Goal: Task Accomplishment & Management: Complete application form

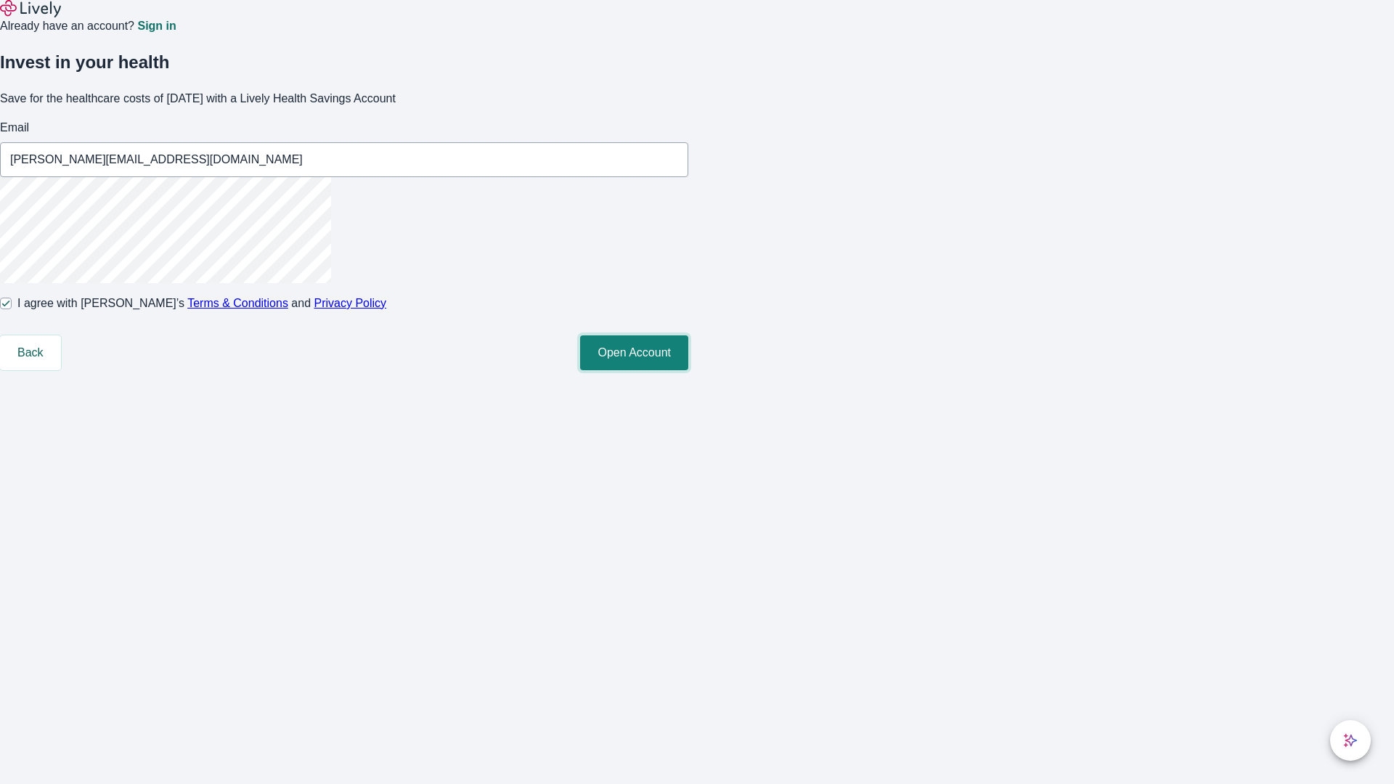
click at [688, 370] on button "Open Account" at bounding box center [634, 352] width 108 height 35
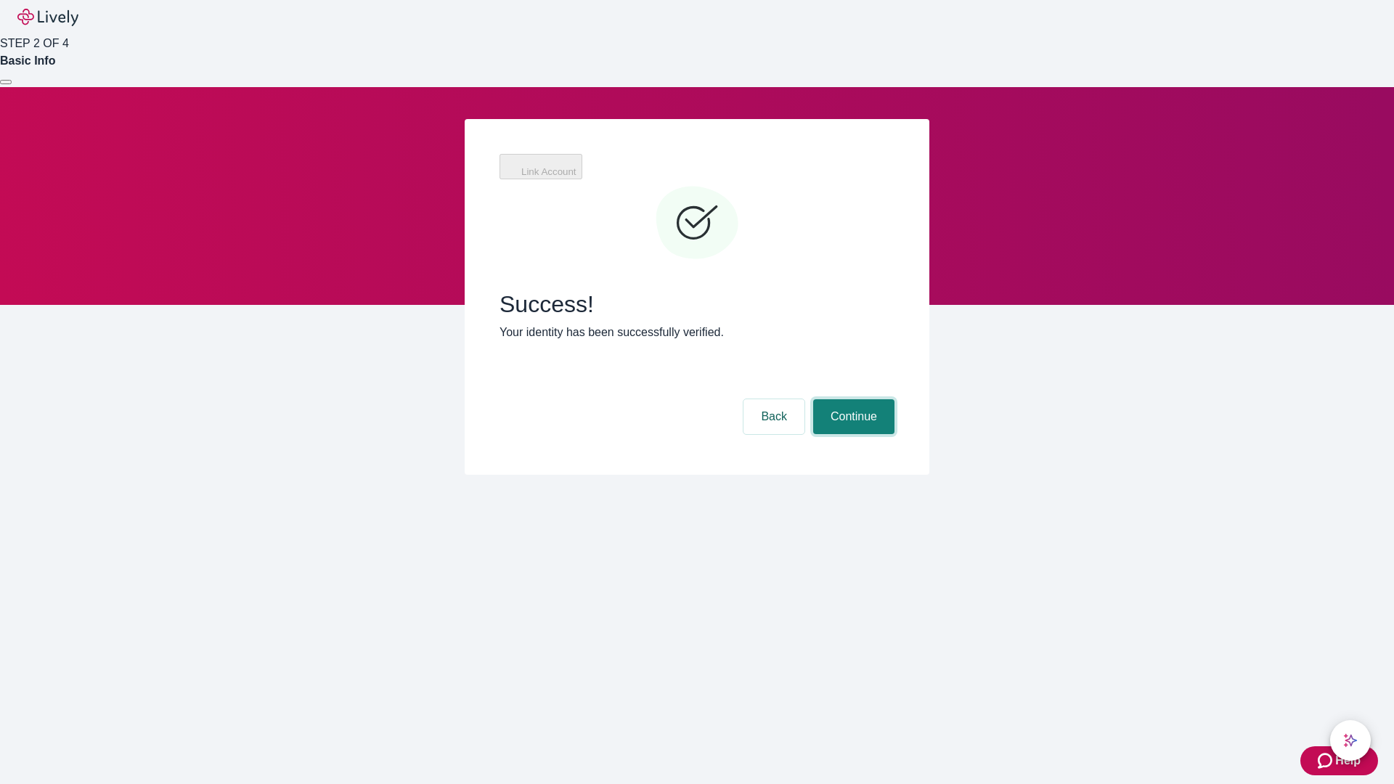
click at [851, 399] on button "Continue" at bounding box center [853, 416] width 81 height 35
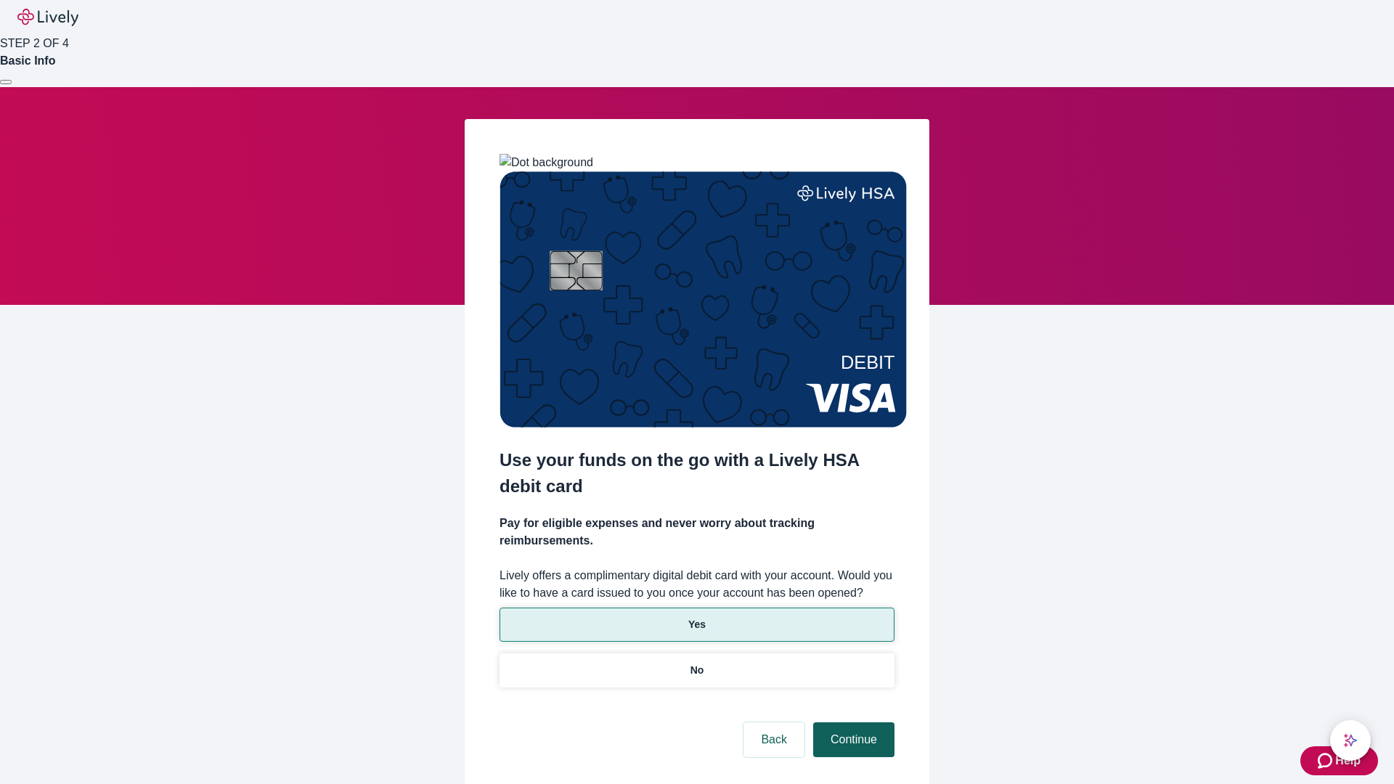
click at [696, 617] on p "Yes" at bounding box center [696, 624] width 17 height 15
click at [851, 722] on button "Continue" at bounding box center [853, 739] width 81 height 35
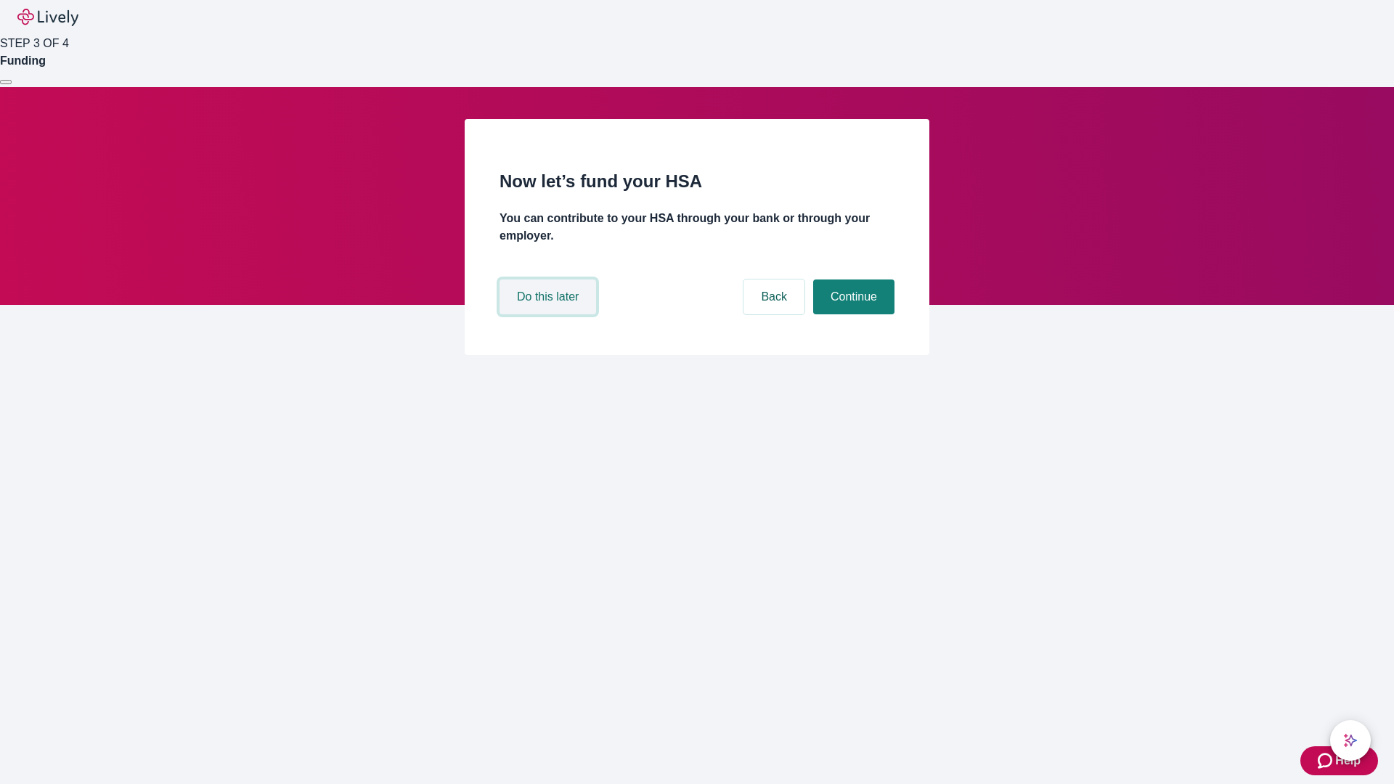
click at [549, 314] on button "Do this later" at bounding box center [547, 296] width 97 height 35
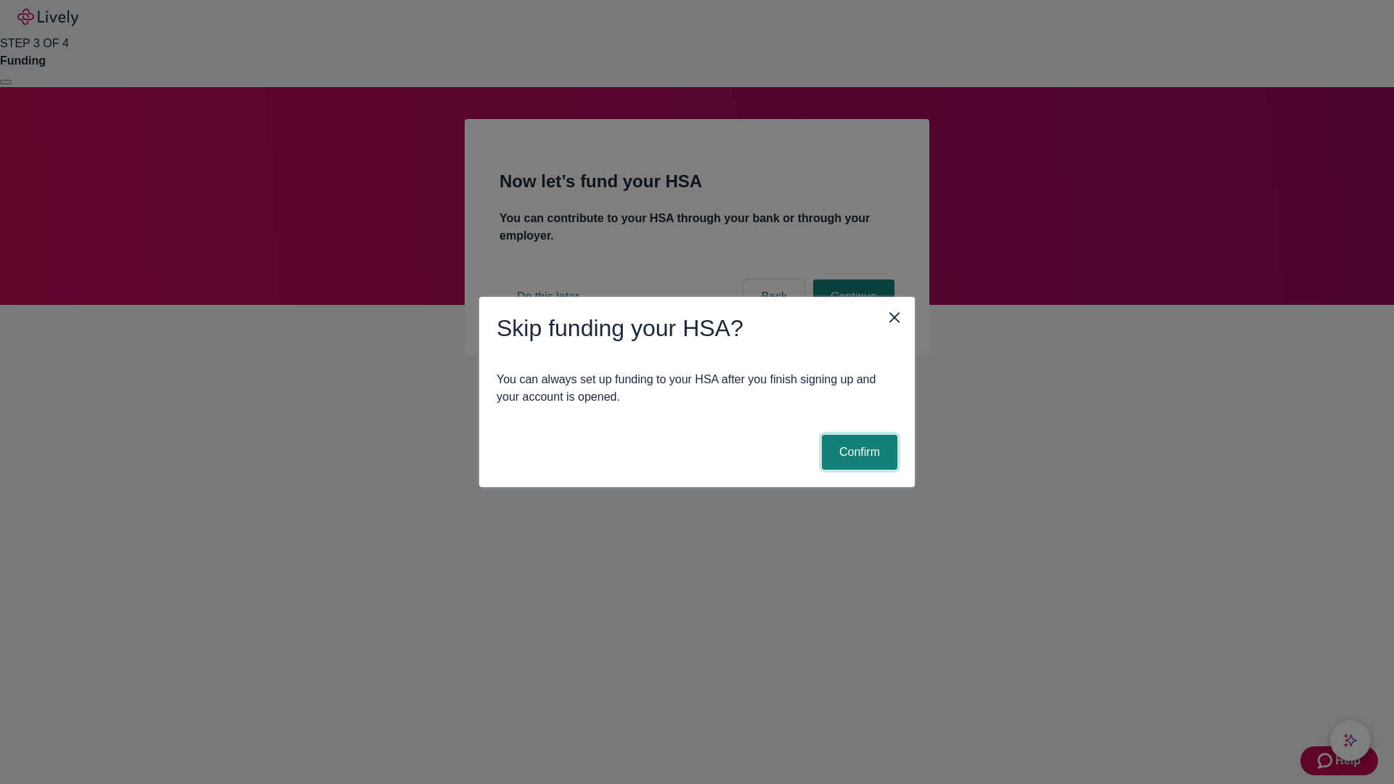
click at [857, 452] on button "Confirm" at bounding box center [859, 452] width 75 height 35
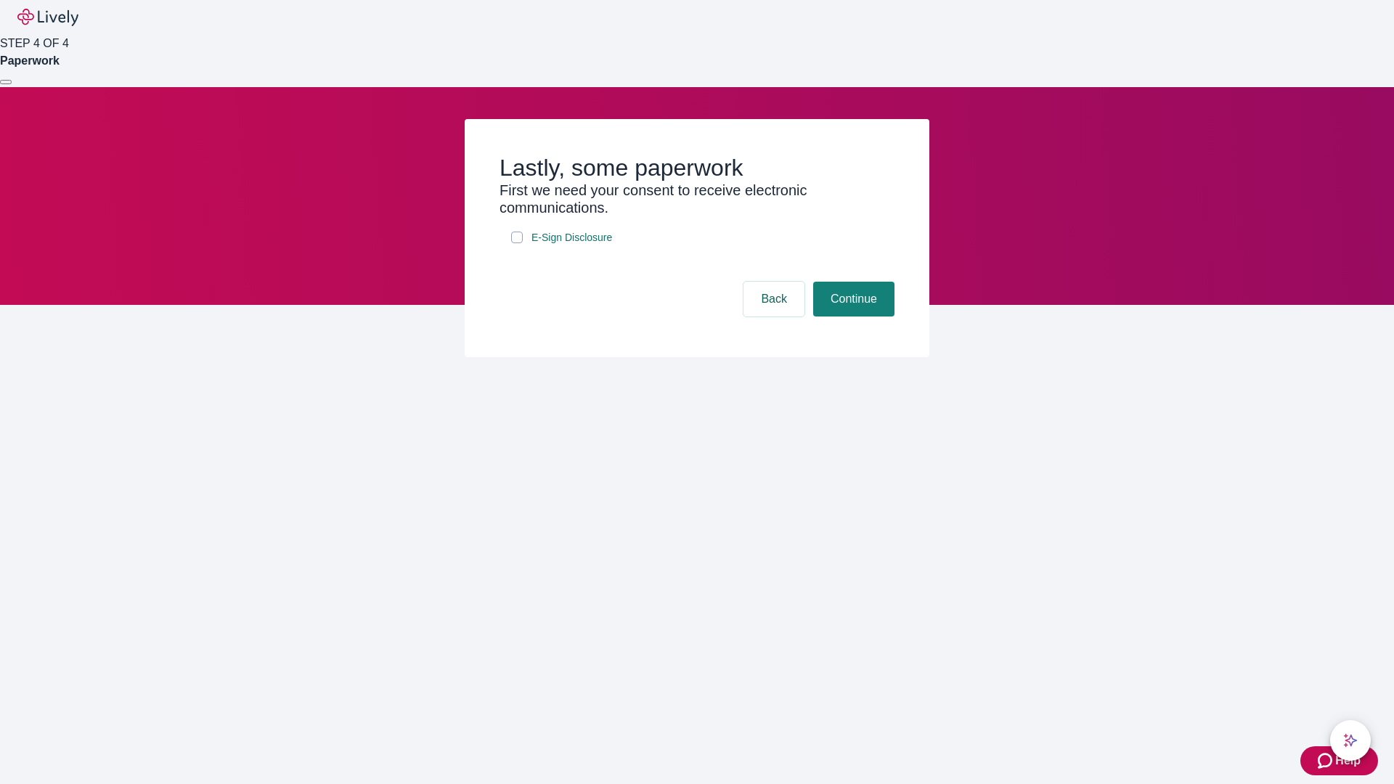
click at [517, 243] on input "E-Sign Disclosure" at bounding box center [517, 238] width 12 height 12
checkbox input "true"
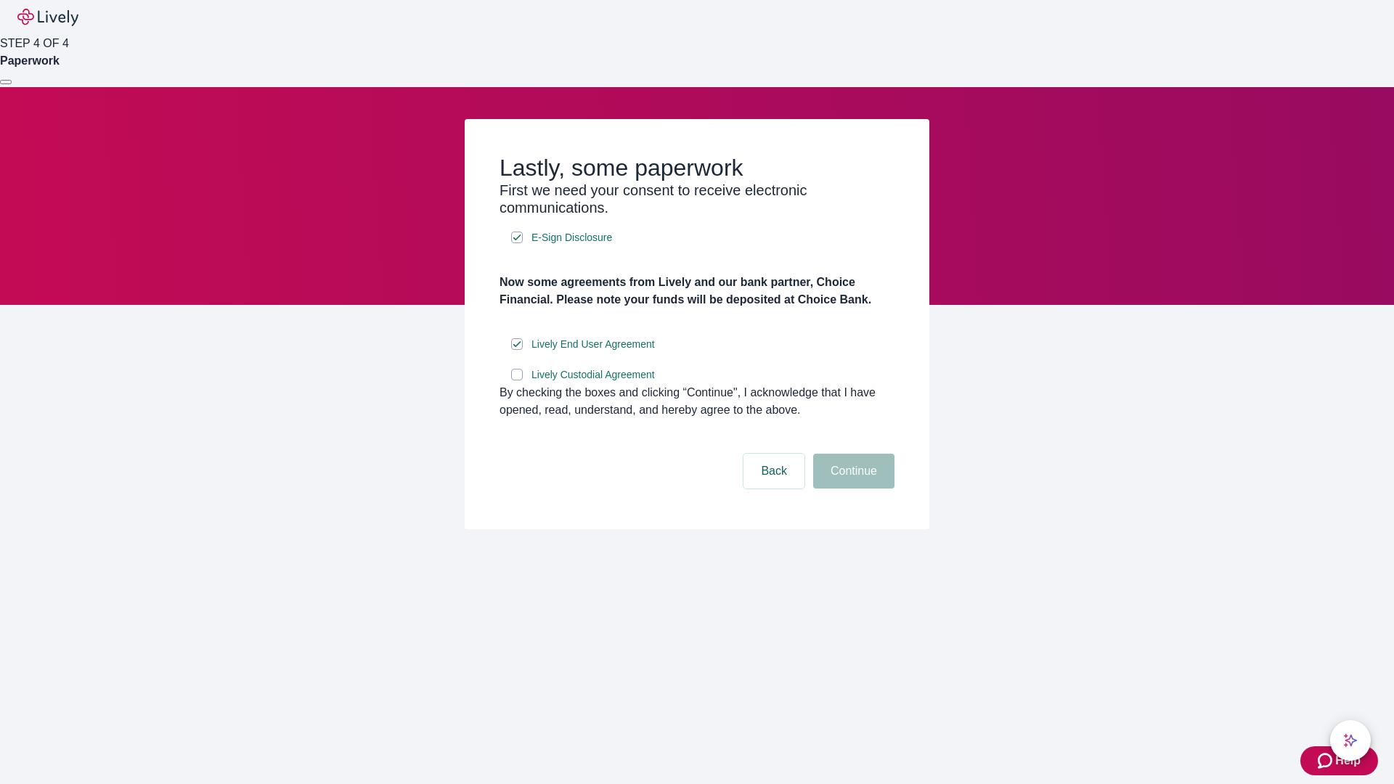
click at [517, 380] on input "Lively Custodial Agreement" at bounding box center [517, 375] width 12 height 12
checkbox input "true"
click at [851, 488] on button "Continue" at bounding box center [853, 471] width 81 height 35
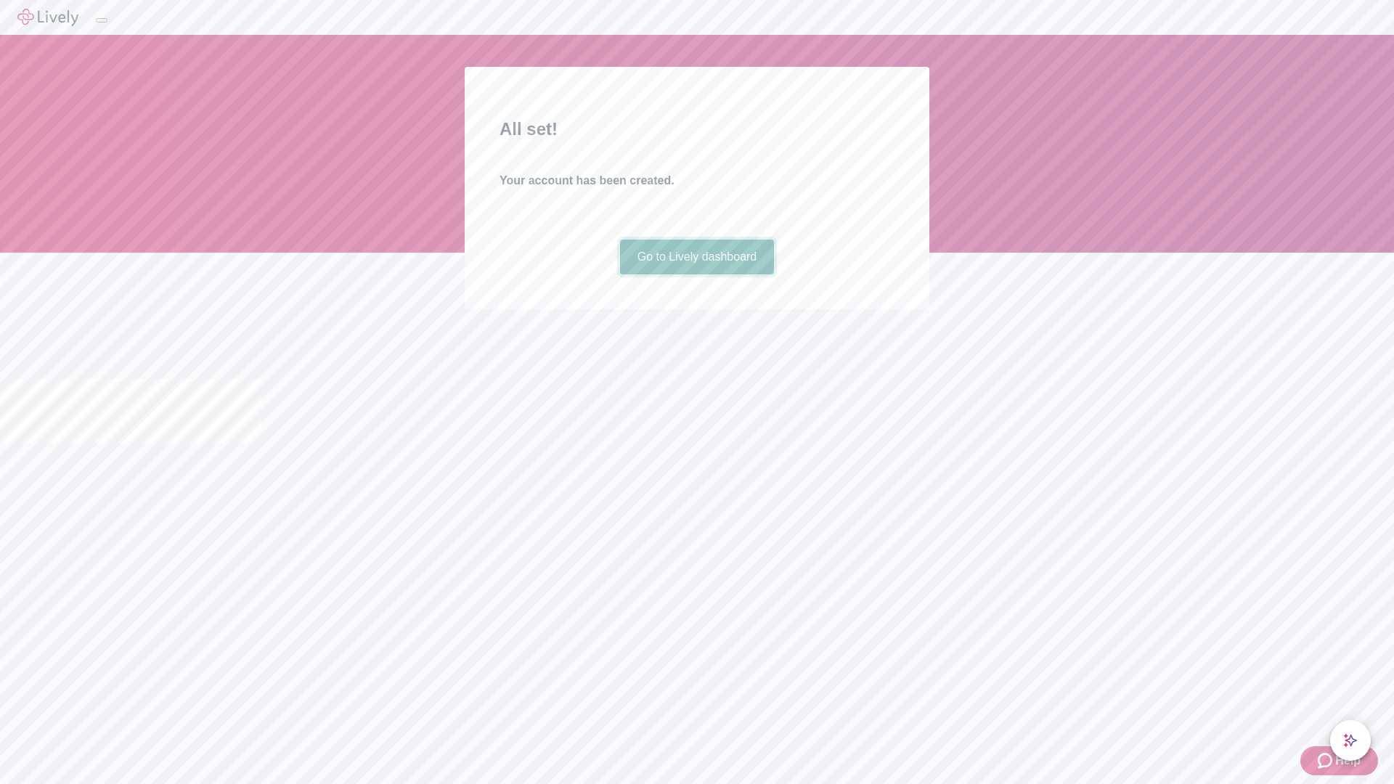
click at [696, 274] on link "Go to Lively dashboard" at bounding box center [697, 257] width 155 height 35
